Goal: Task Accomplishment & Management: Manage account settings

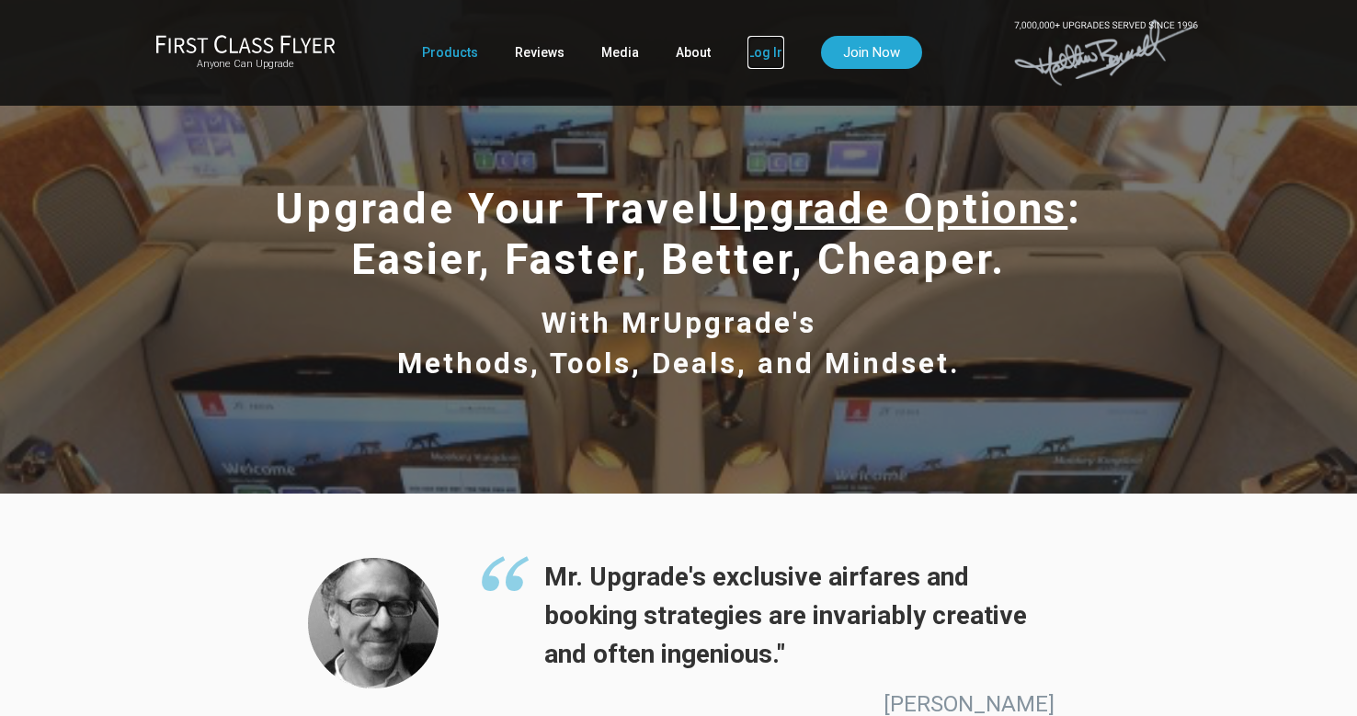
click at [757, 54] on link "Log In" at bounding box center [765, 52] width 37 height 33
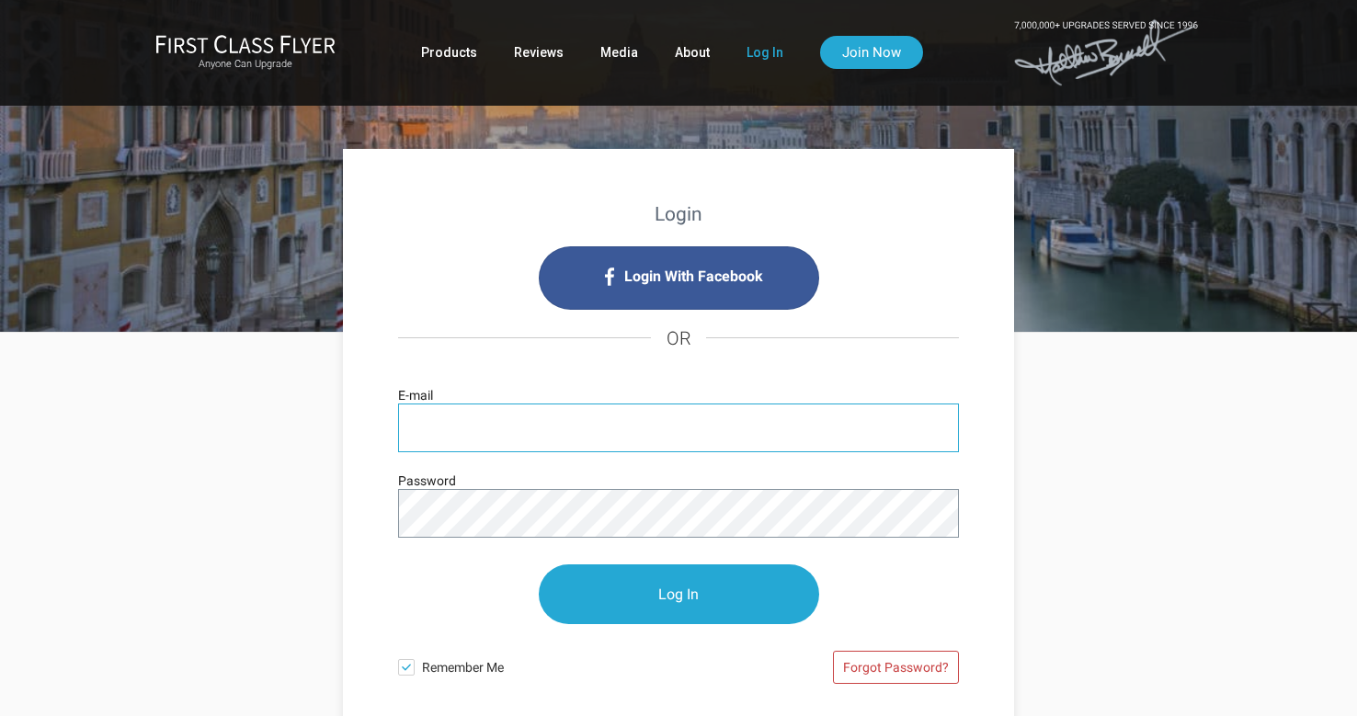
click at [491, 439] on input "E-mail" at bounding box center [678, 428] width 561 height 49
type input "skywalker"
click at [886, 669] on link "Forgot Password?" at bounding box center [896, 667] width 126 height 33
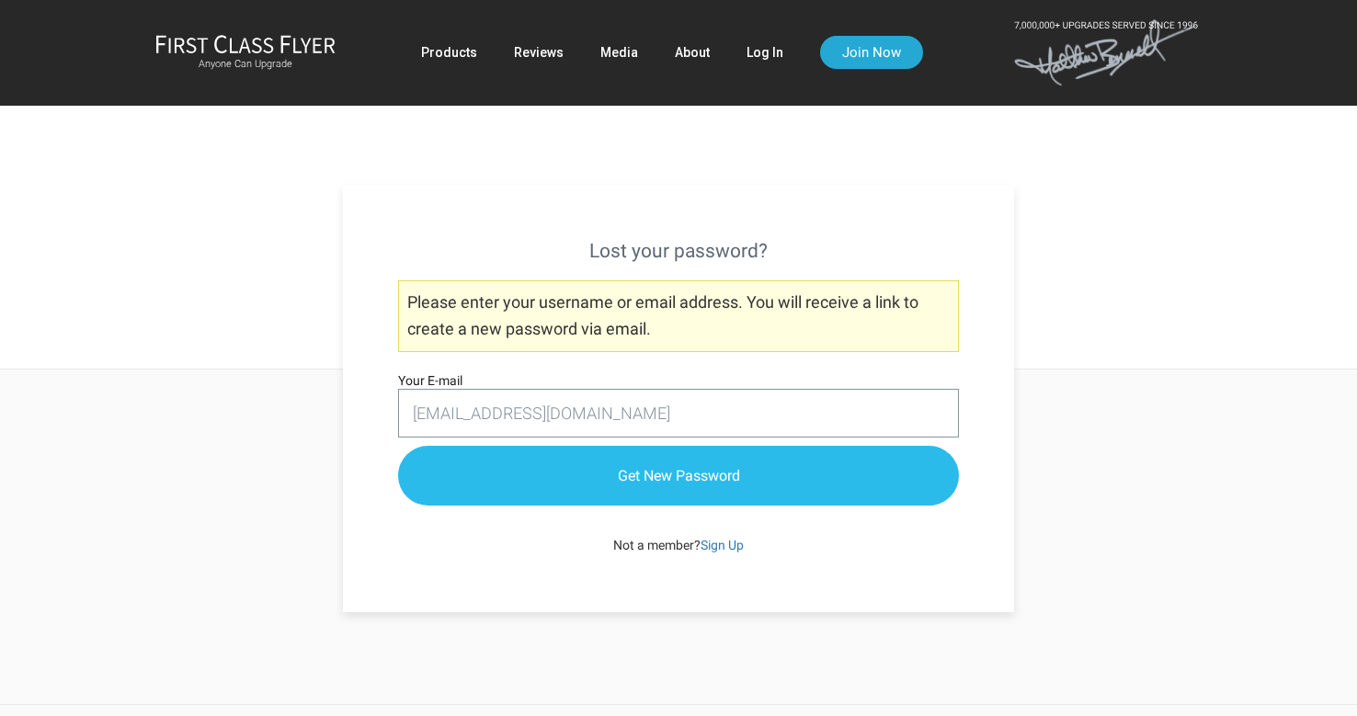
type input "[EMAIL_ADDRESS][DOMAIN_NAME]"
click at [694, 482] on input "Get New Password" at bounding box center [678, 477] width 561 height 60
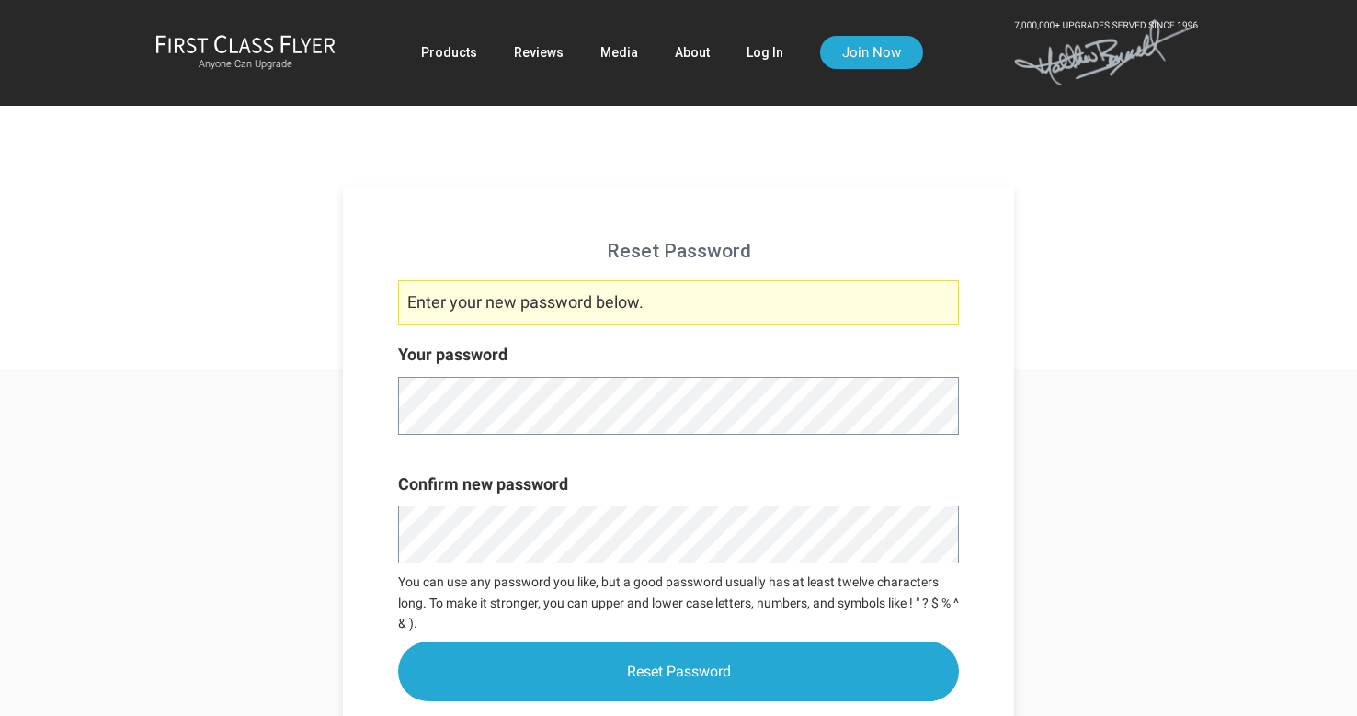
click at [312, 503] on div "Reset Password Enter your new password below. Your password Confirm new passwor…" at bounding box center [679, 589] width 1076 height 439
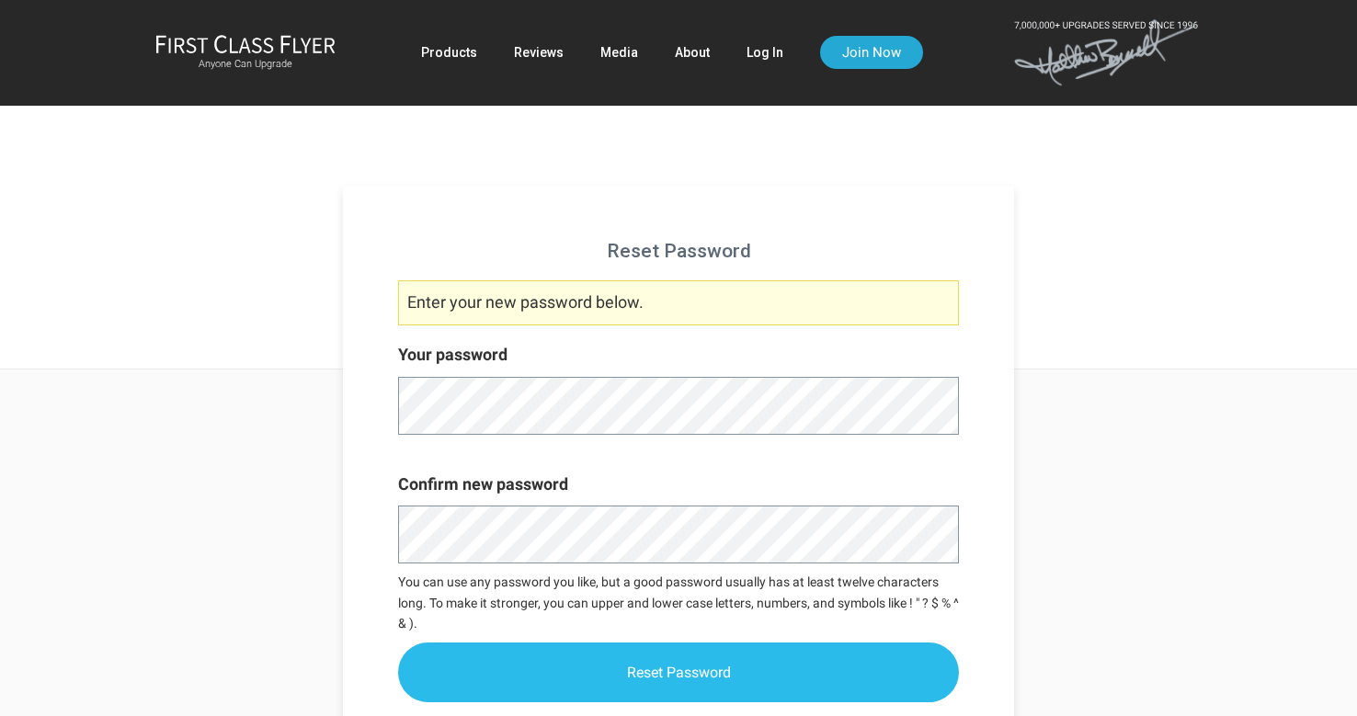
click at [691, 667] on input "Reset Password" at bounding box center [678, 673] width 561 height 60
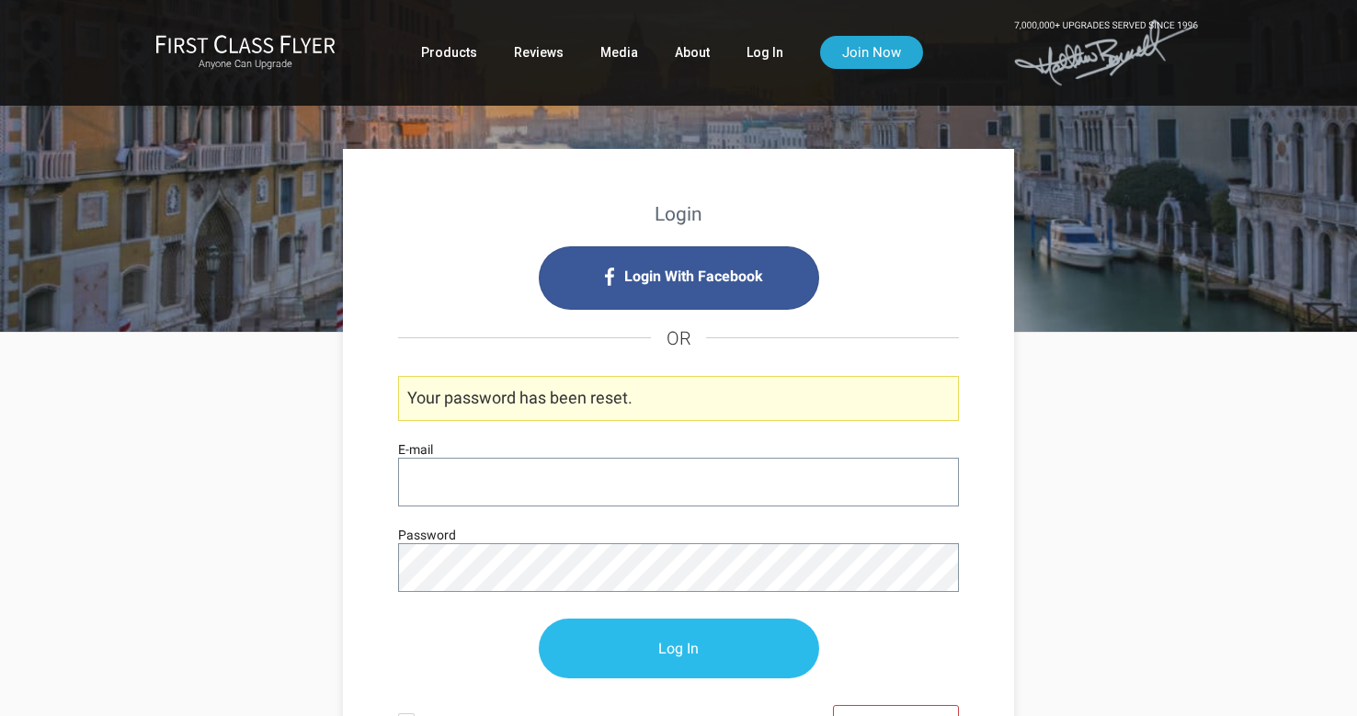
type input "[EMAIL_ADDRESS][DOMAIN_NAME]"
click at [668, 638] on input "Log In" at bounding box center [679, 650] width 280 height 60
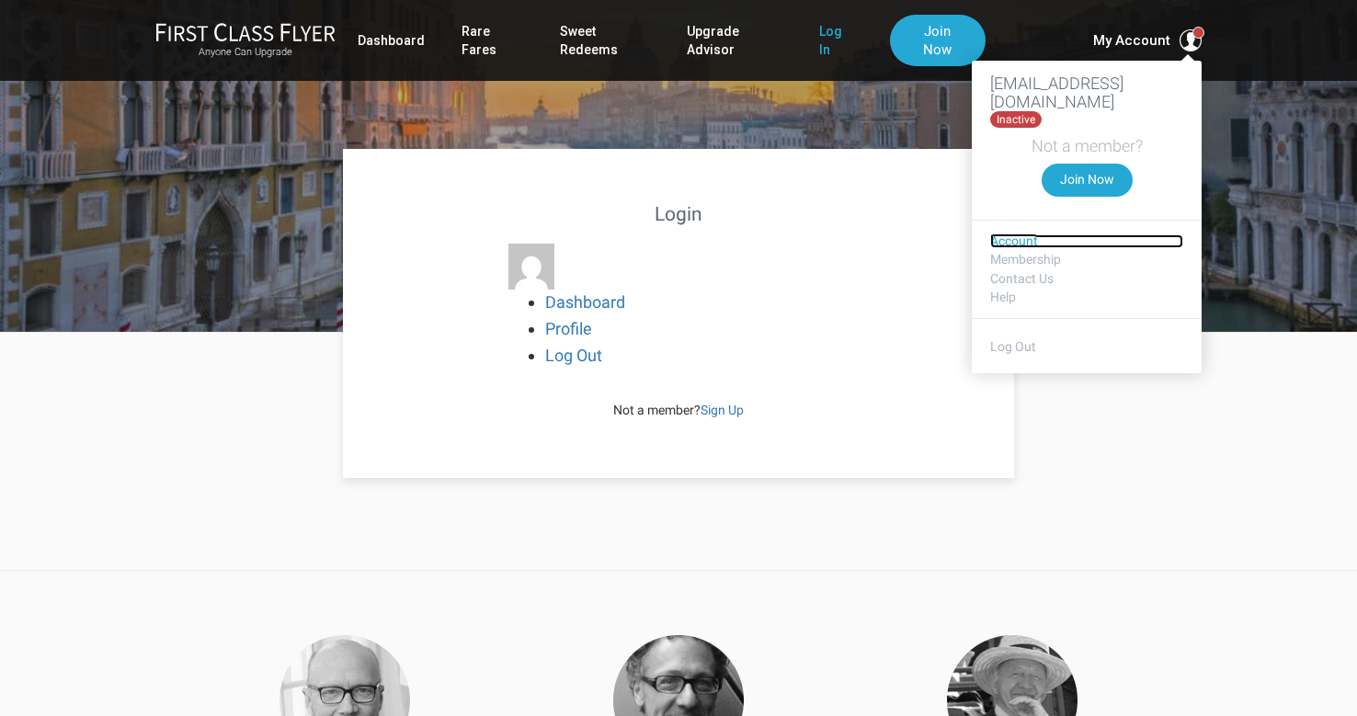
click at [1013, 234] on link "Account" at bounding box center [1086, 241] width 193 height 14
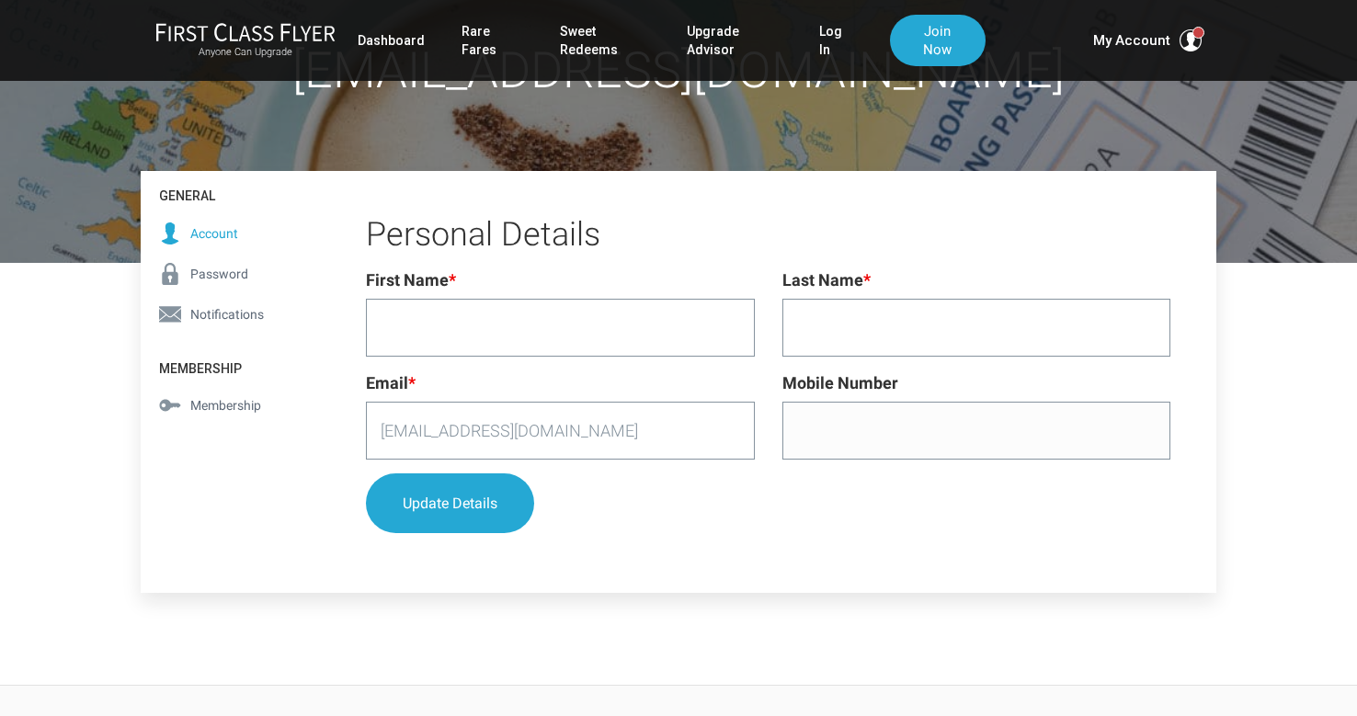
scroll to position [166, 0]
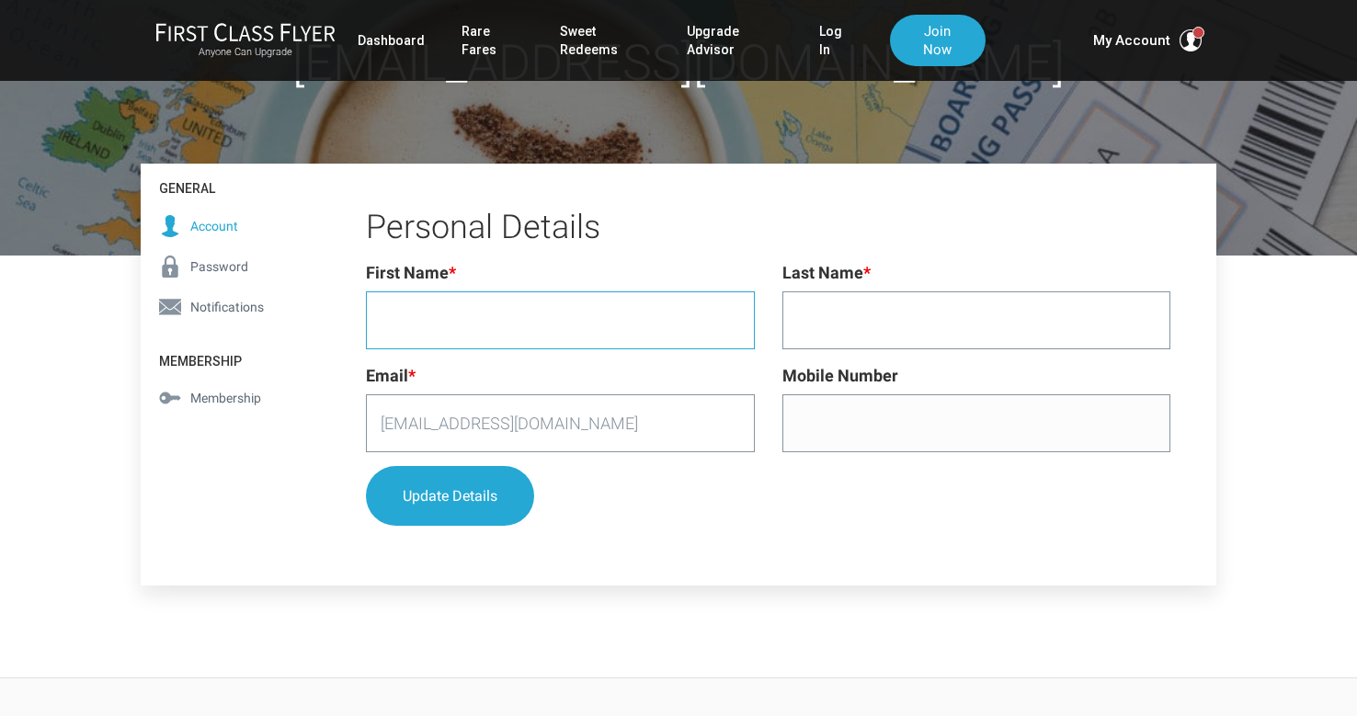
click at [499, 303] on input "First Name *" at bounding box center [560, 320] width 389 height 58
type input "[PERSON_NAME]"
type input "5166061232"
click at [553, 423] on input "[EMAIL_ADDRESS][DOMAIN_NAME]" at bounding box center [560, 423] width 389 height 58
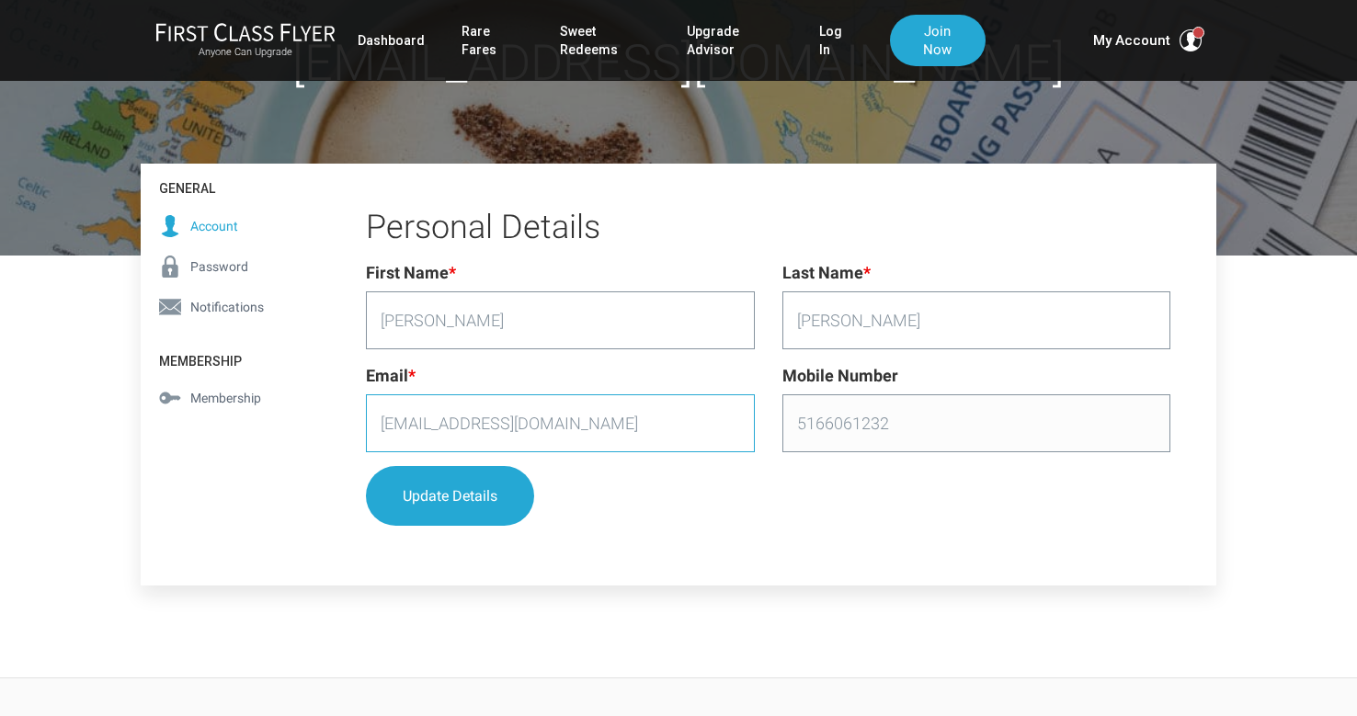
click at [553, 423] on input "[EMAIL_ADDRESS][DOMAIN_NAME]" at bounding box center [560, 423] width 389 height 58
type input "[EMAIL_ADDRESS][DOMAIN_NAME]"
click at [406, 493] on button "Update Details" at bounding box center [450, 497] width 168 height 60
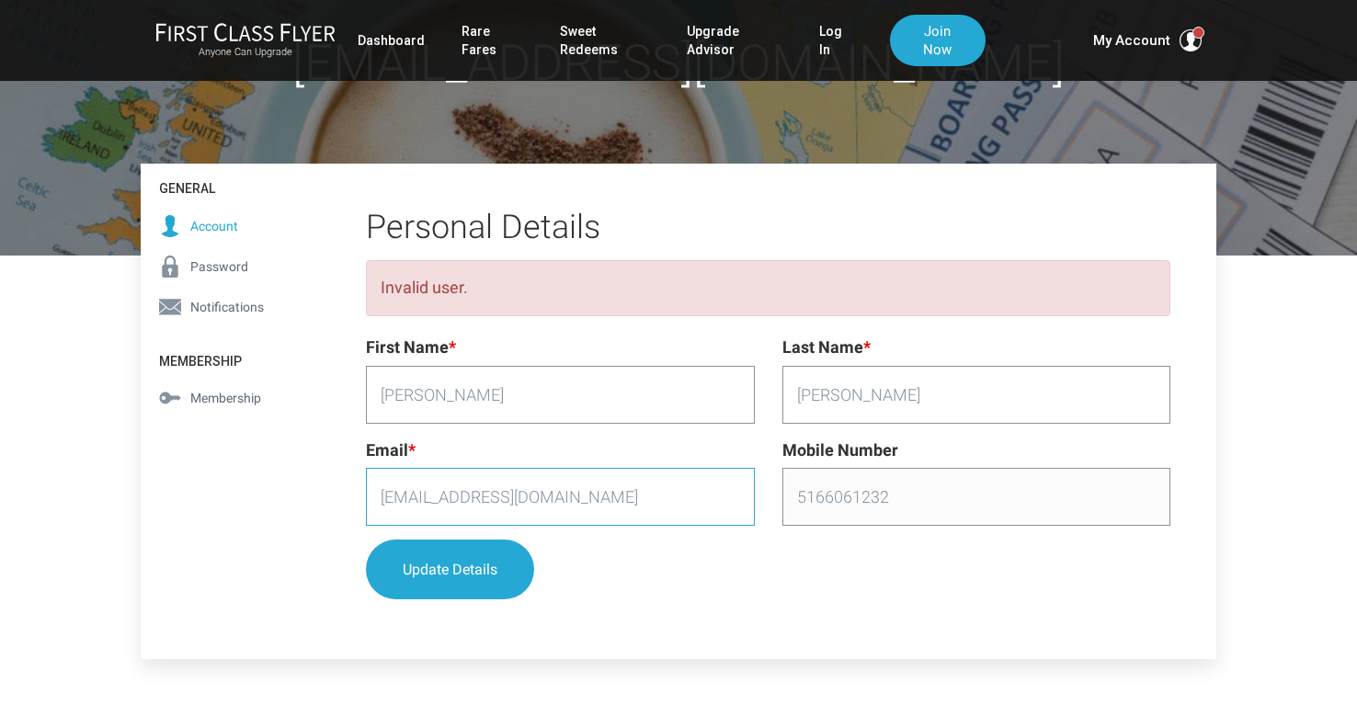
click at [530, 507] on input "[EMAIL_ADDRESS][DOMAIN_NAME]" at bounding box center [560, 497] width 389 height 58
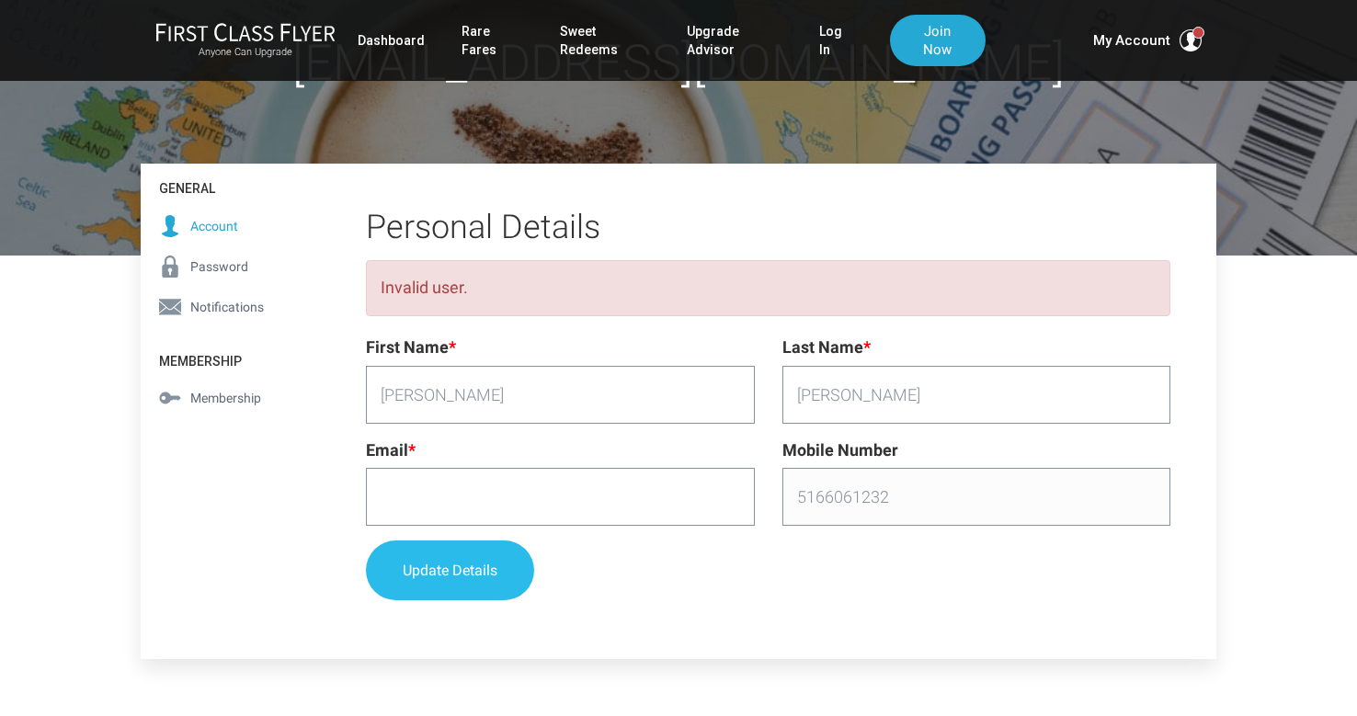
click at [438, 566] on button "Update Details" at bounding box center [450, 571] width 168 height 60
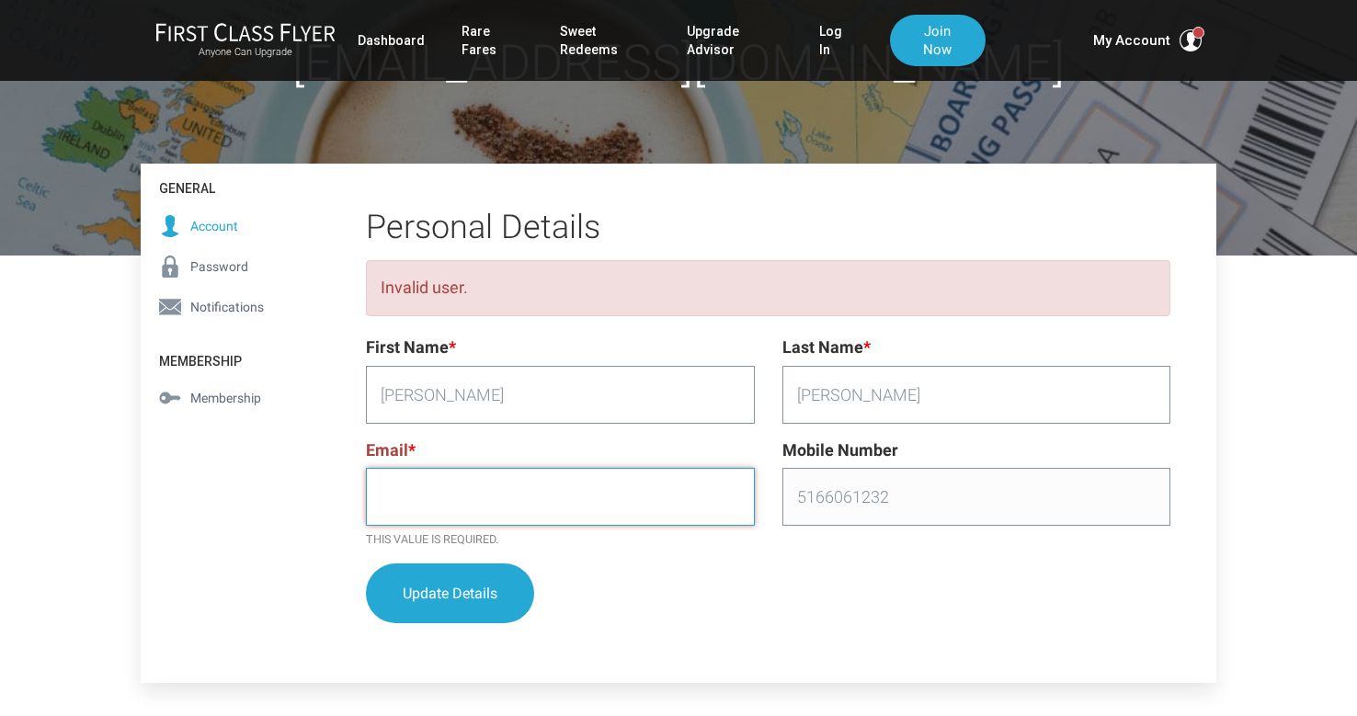
click at [435, 498] on input "Email *" at bounding box center [560, 497] width 389 height 58
type input "[EMAIL_ADDRESS][DOMAIN_NAME]"
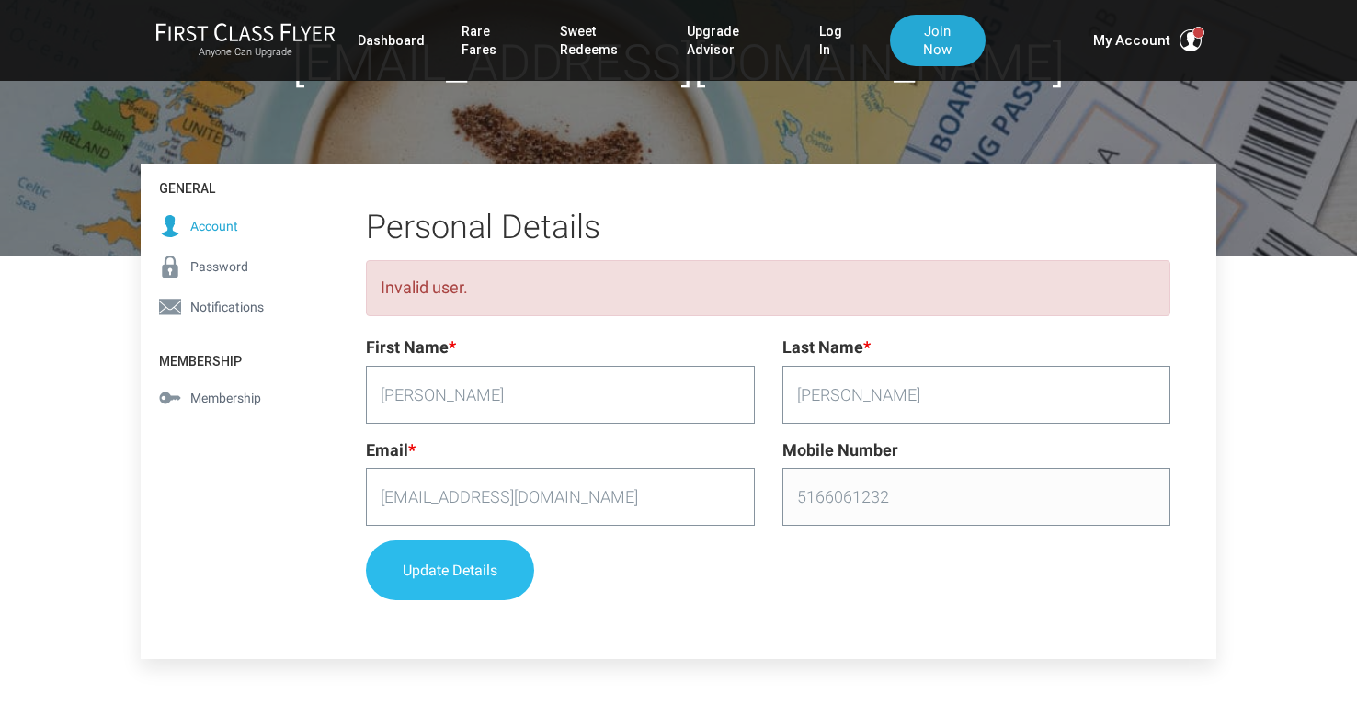
click at [444, 580] on button "Update Details" at bounding box center [450, 571] width 168 height 60
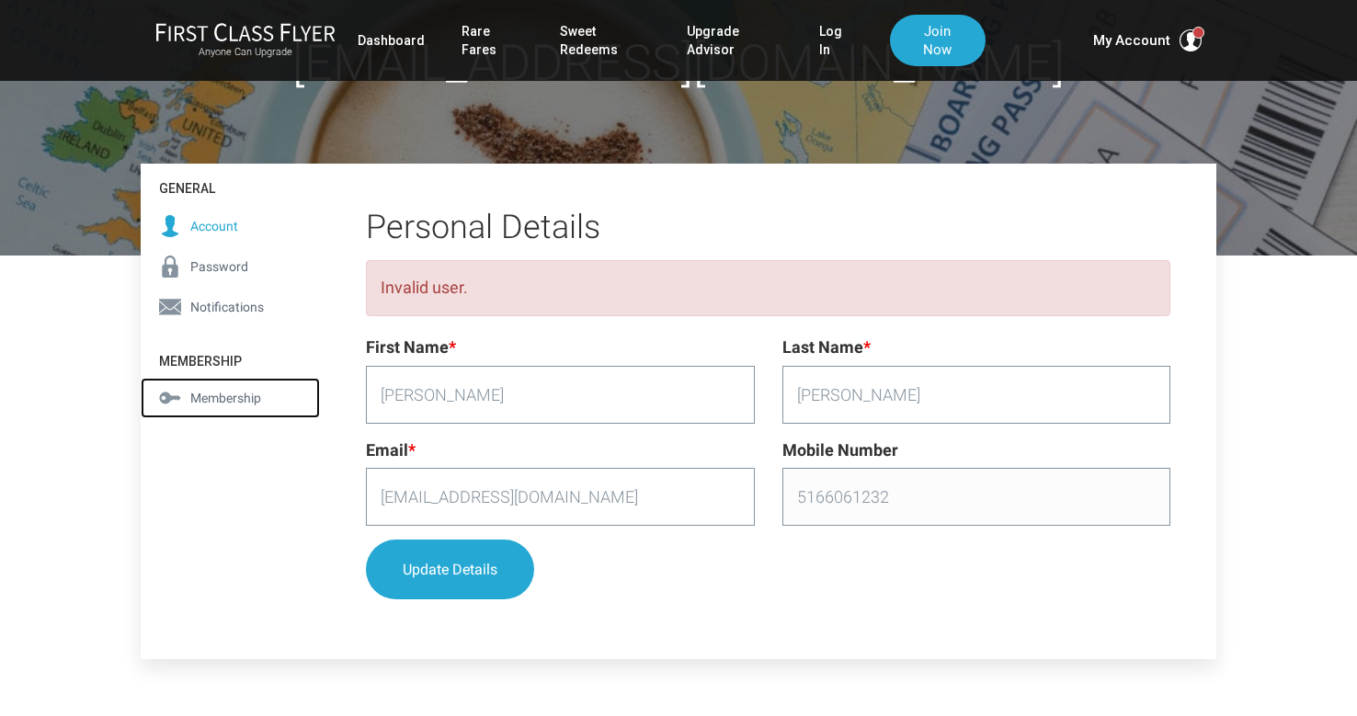
click at [223, 401] on span "Membership" at bounding box center [225, 398] width 71 height 20
